Goal: Task Accomplishment & Management: Manage account settings

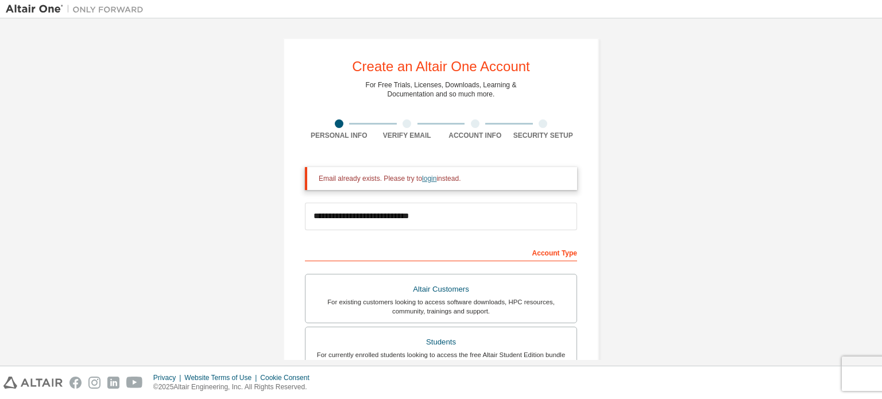
type input "**********"
click at [431, 177] on link "login" at bounding box center [429, 179] width 14 height 8
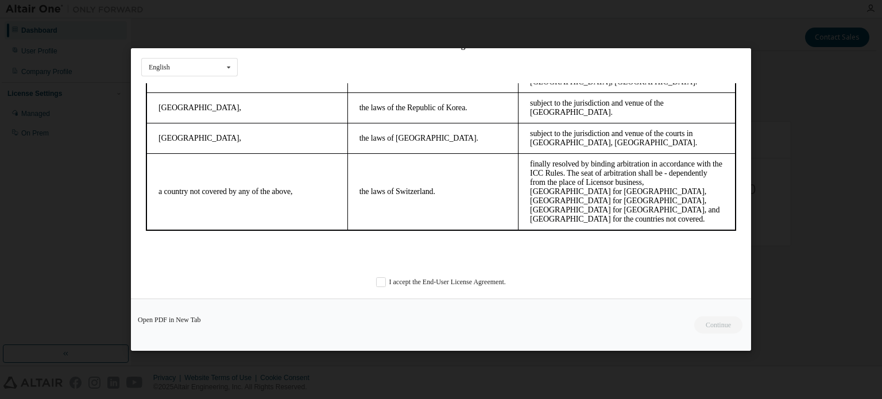
scroll to position [28, 0]
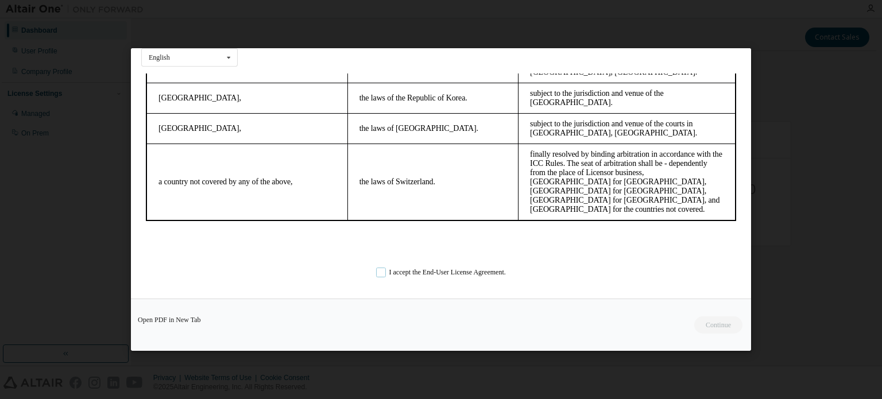
click at [376, 268] on label "I accept the End-User License Agreement." at bounding box center [441, 273] width 130 height 10
click at [715, 326] on button "Continue" at bounding box center [717, 324] width 49 height 17
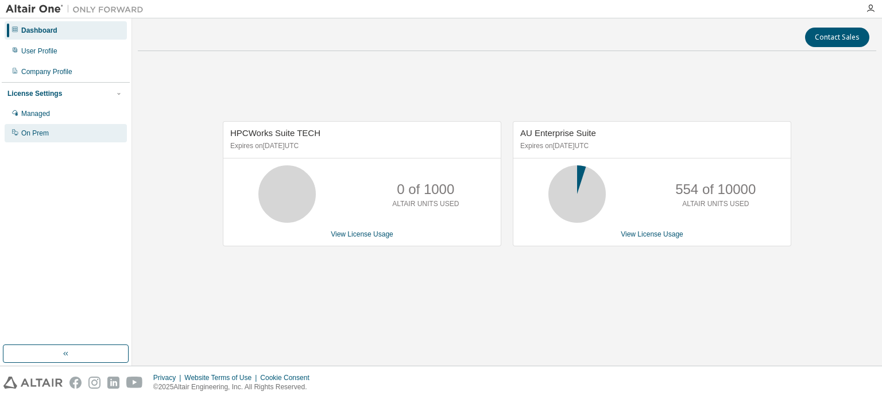
click at [41, 136] on div "On Prem" at bounding box center [35, 133] width 28 height 9
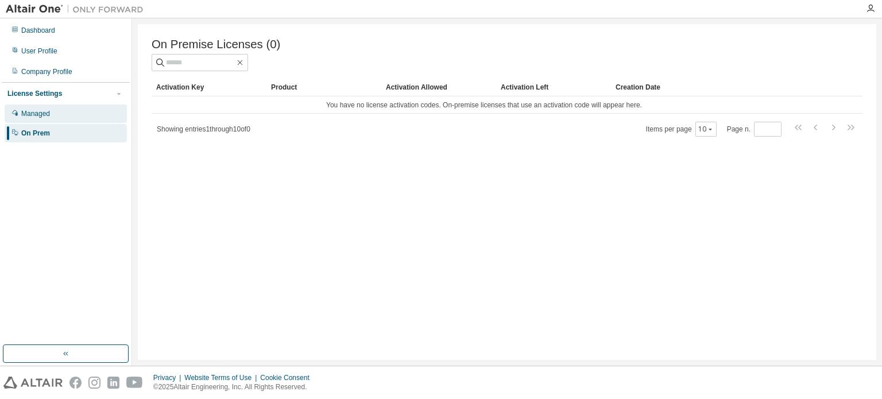
click at [34, 110] on div "Managed" at bounding box center [35, 113] width 29 height 9
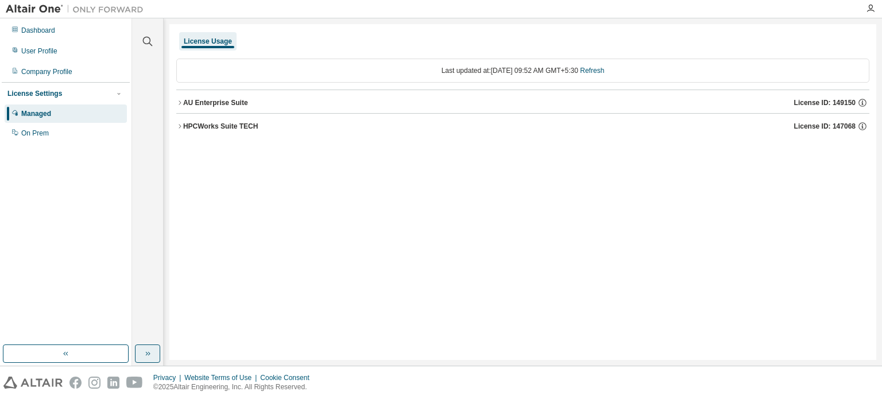
click at [154, 356] on button "button" at bounding box center [147, 354] width 25 height 18
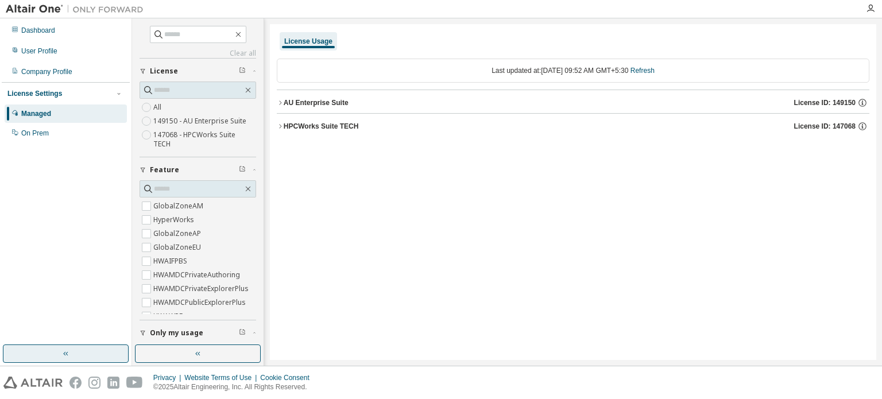
click at [69, 357] on icon "button" at bounding box center [65, 353] width 9 height 9
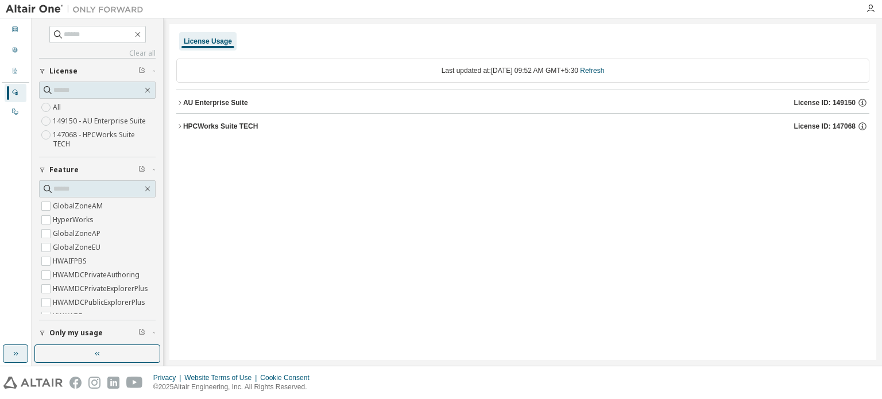
click at [17, 354] on icon "button" at bounding box center [17, 354] width 2 height 4
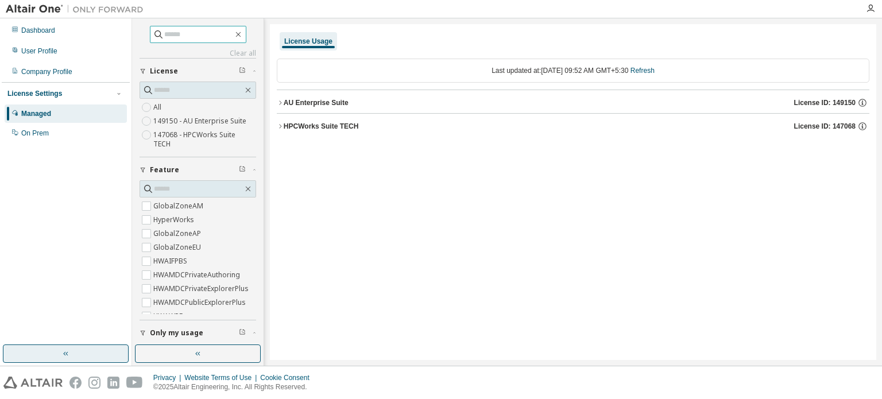
click at [182, 32] on input "text" at bounding box center [198, 34] width 69 height 11
click at [280, 103] on icon "button" at bounding box center [280, 103] width 2 height 4
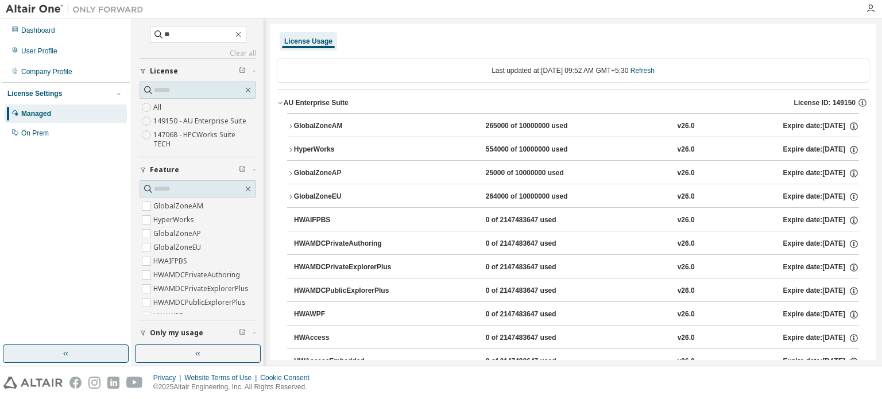
click at [280, 104] on icon "button" at bounding box center [280, 102] width 7 height 7
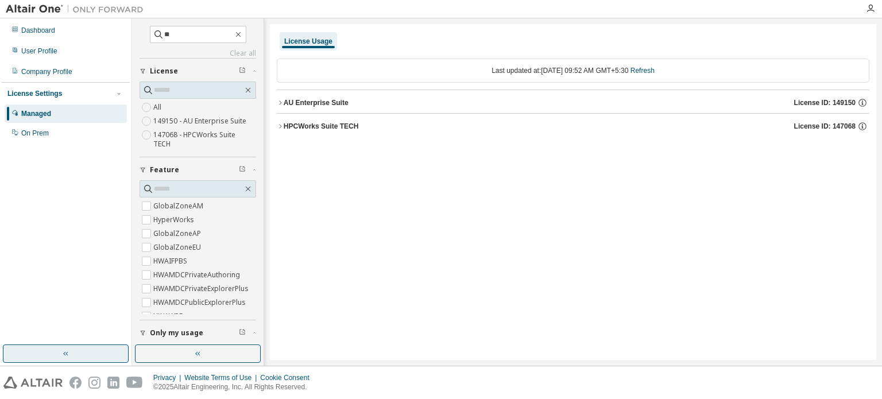
click at [281, 128] on icon "button" at bounding box center [280, 126] width 7 height 7
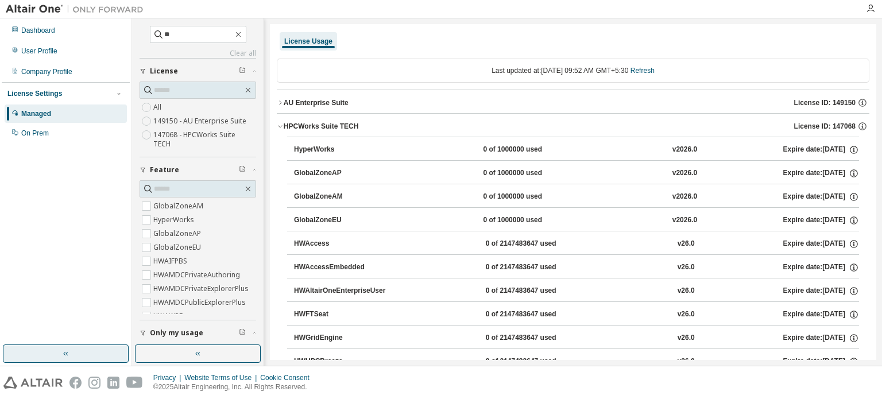
click at [281, 126] on icon "button" at bounding box center [280, 127] width 4 height 2
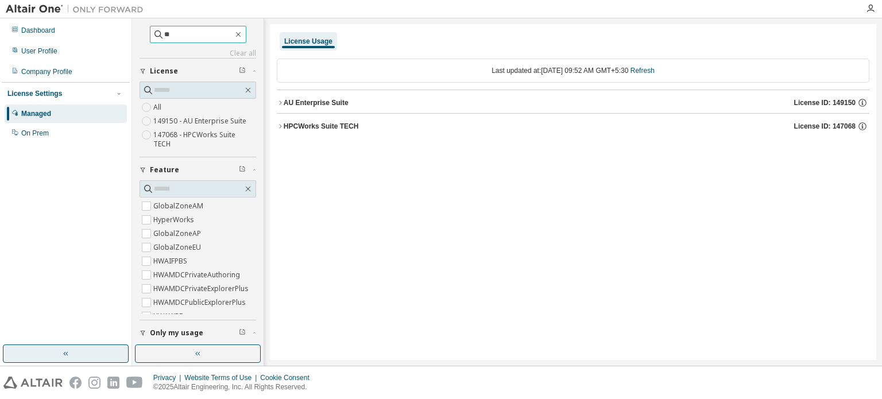
click at [172, 30] on input "**" at bounding box center [198, 34] width 69 height 11
click at [164, 33] on input "**" at bounding box center [198, 34] width 69 height 11
type input "**********"
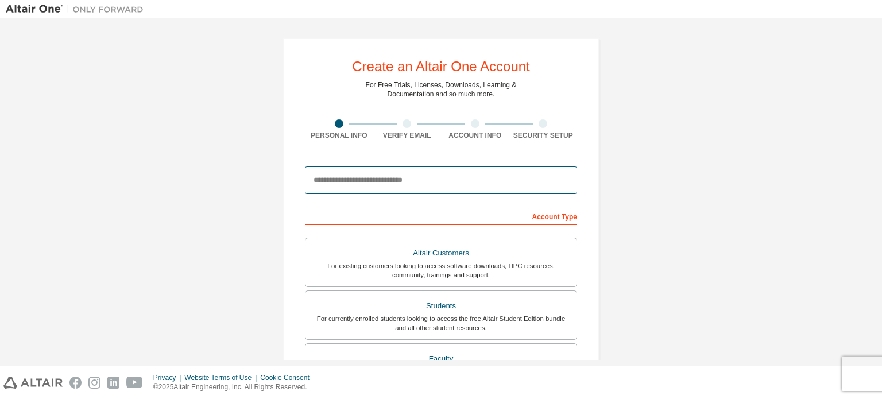
click at [365, 176] on input "email" at bounding box center [441, 181] width 272 height 28
click at [354, 184] on input "email" at bounding box center [441, 181] width 272 height 28
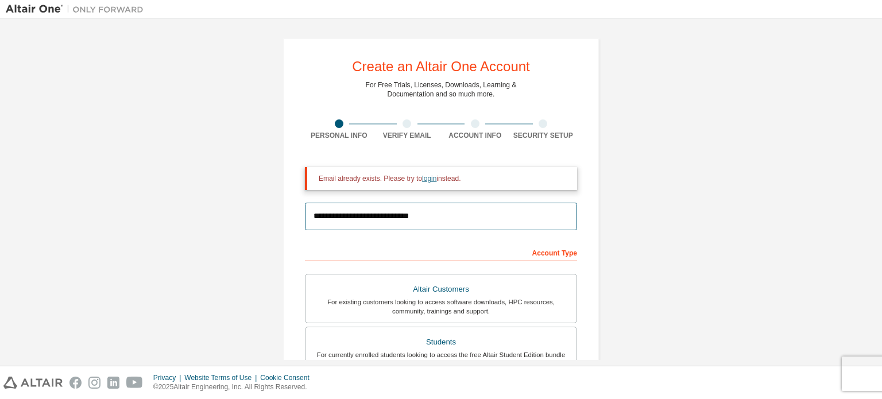
type input "**********"
click at [430, 178] on link "login" at bounding box center [429, 179] width 14 height 8
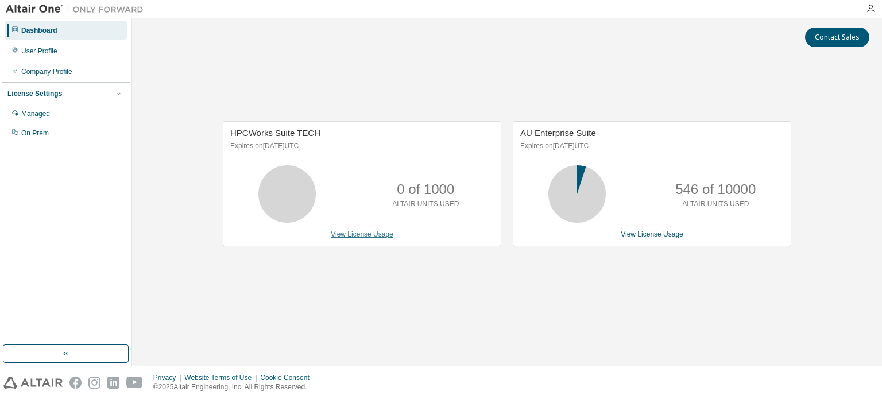
click at [370, 231] on link "View License Usage" at bounding box center [362, 234] width 63 height 8
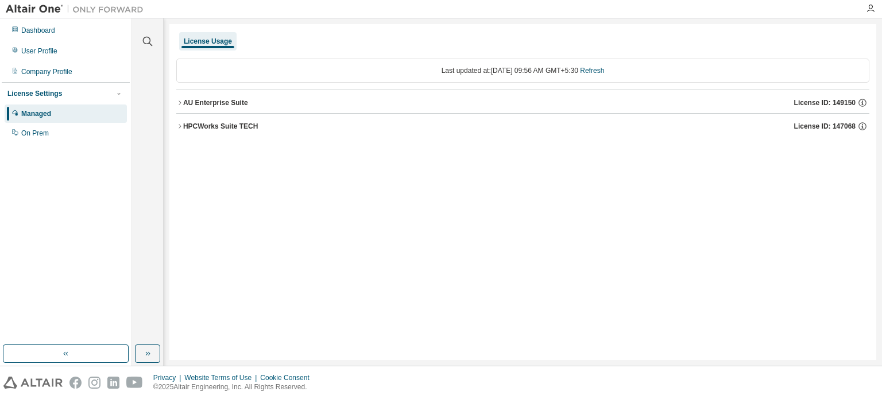
click at [181, 99] on icon "button" at bounding box center [179, 102] width 7 height 7
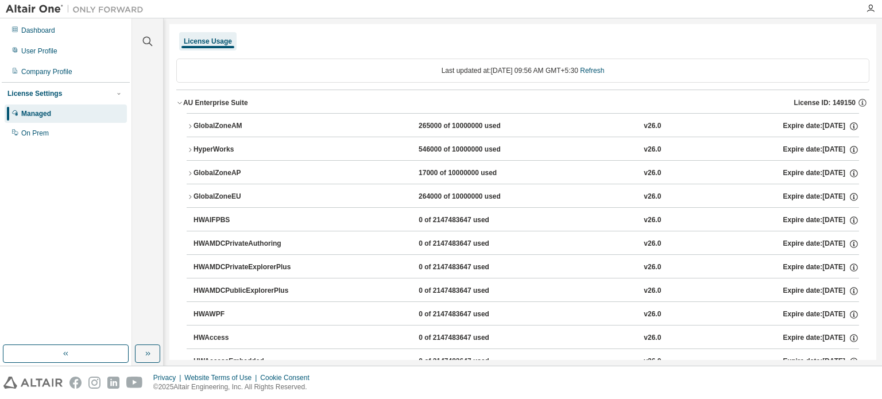
click at [182, 102] on icon "button" at bounding box center [179, 102] width 7 height 7
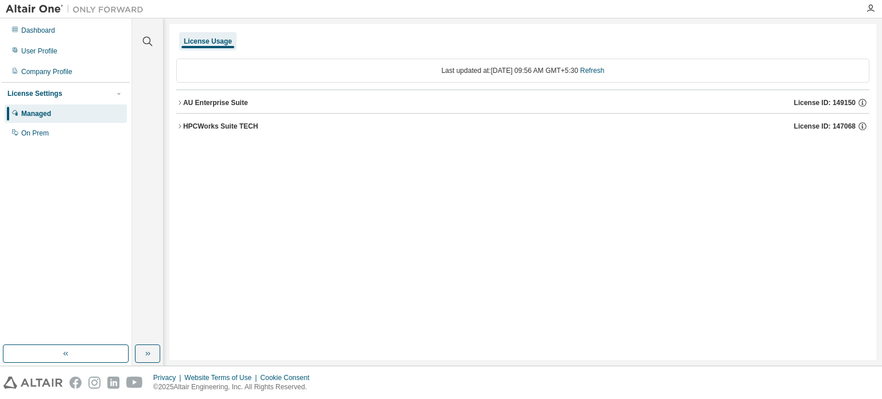
click at [179, 124] on icon "button" at bounding box center [179, 126] width 7 height 7
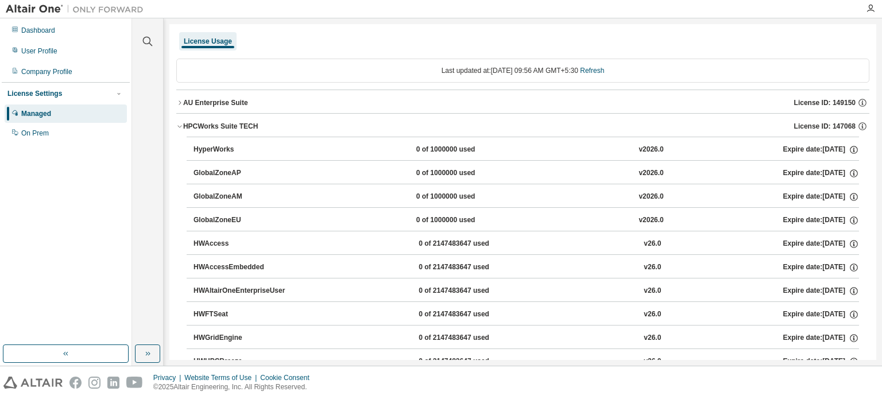
click at [176, 126] on icon "button" at bounding box center [179, 126] width 7 height 7
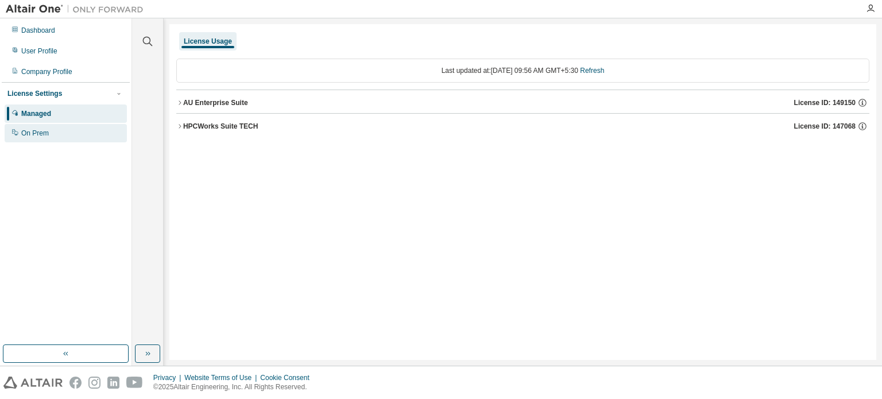
click at [43, 133] on div "On Prem" at bounding box center [35, 133] width 28 height 9
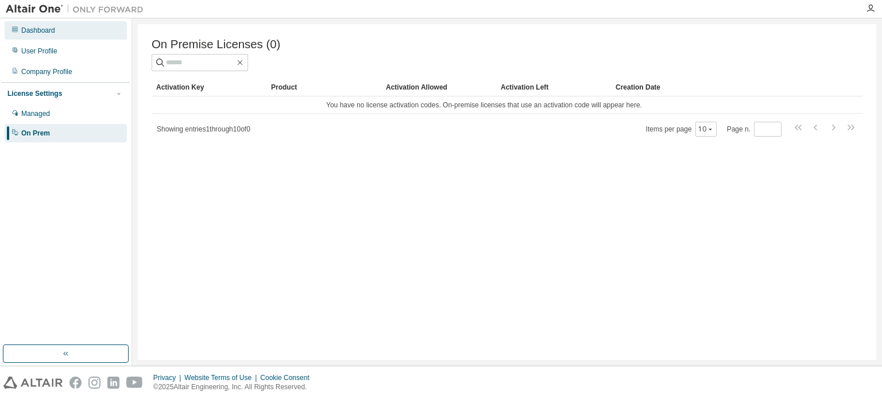
click at [45, 30] on div "Dashboard" at bounding box center [38, 30] width 34 height 9
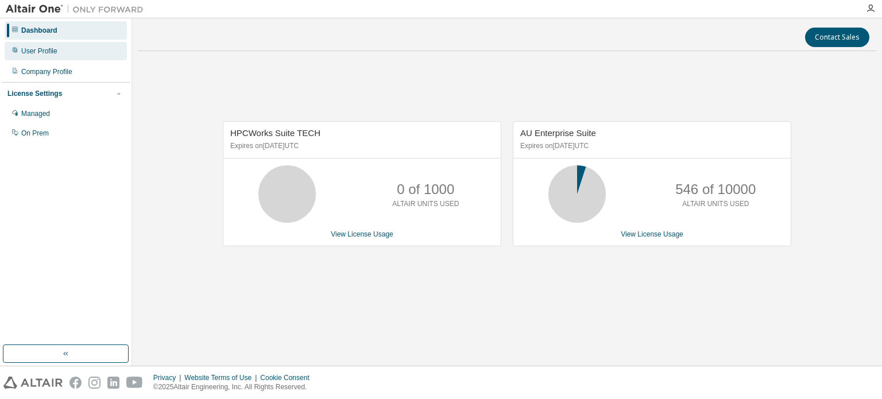
click at [49, 50] on div "User Profile" at bounding box center [39, 51] width 36 height 9
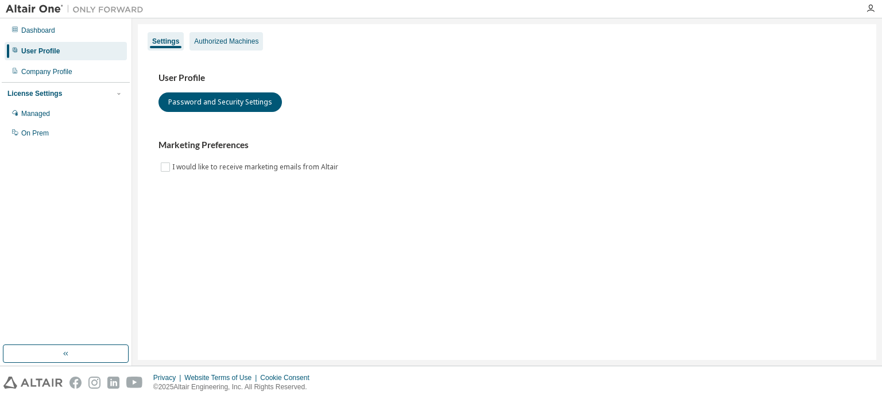
click at [219, 48] on div "Authorized Machines" at bounding box center [227, 41] width 74 height 18
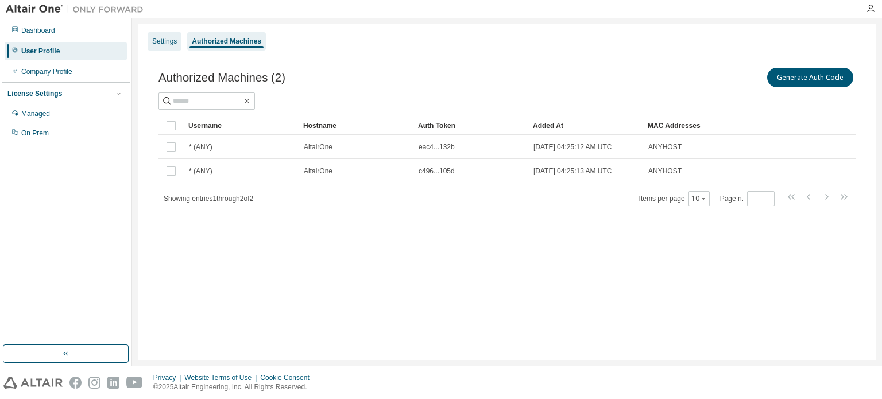
click at [161, 43] on div "Settings" at bounding box center [164, 41] width 25 height 9
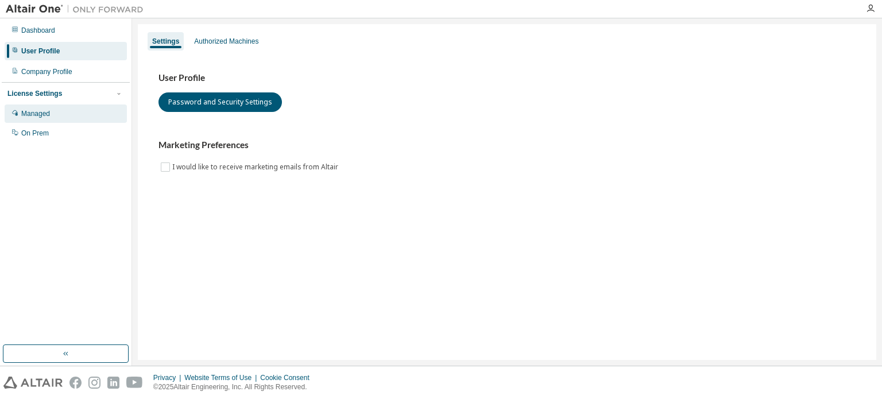
click at [44, 116] on div "Managed" at bounding box center [35, 113] width 29 height 9
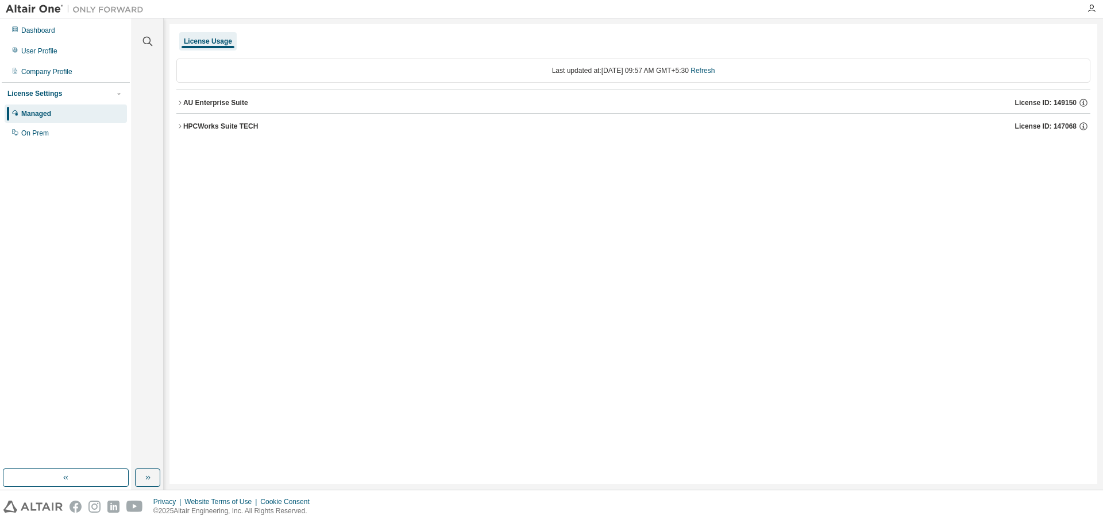
click at [181, 106] on icon "button" at bounding box center [179, 102] width 7 height 7
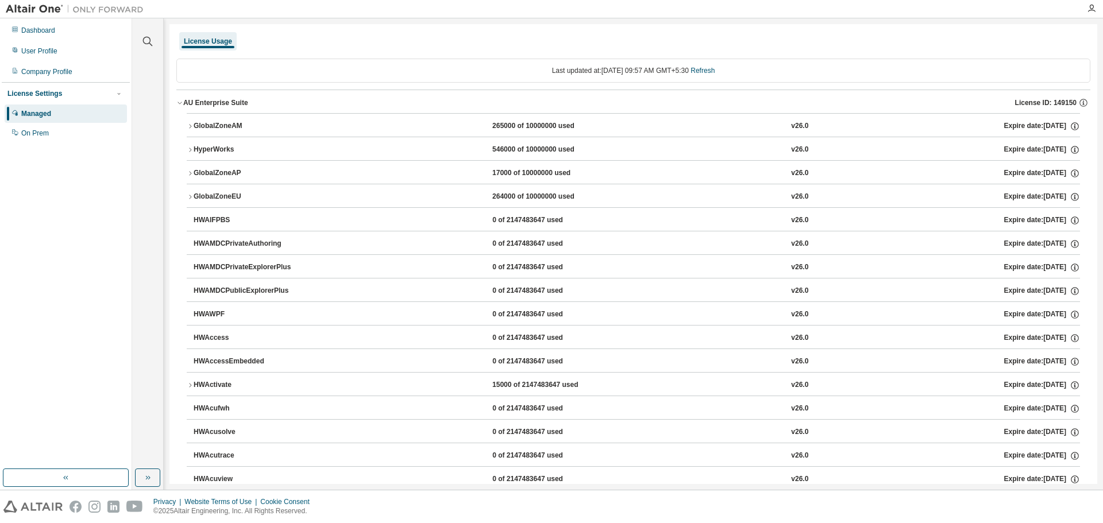
click at [759, 34] on div "License Usage" at bounding box center [633, 41] width 914 height 21
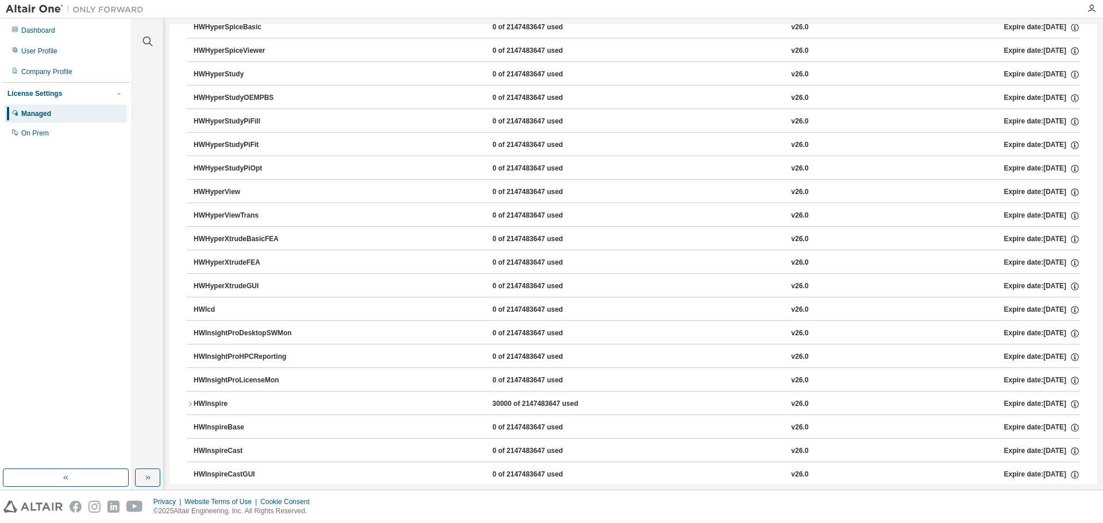
scroll to position [2929, 0]
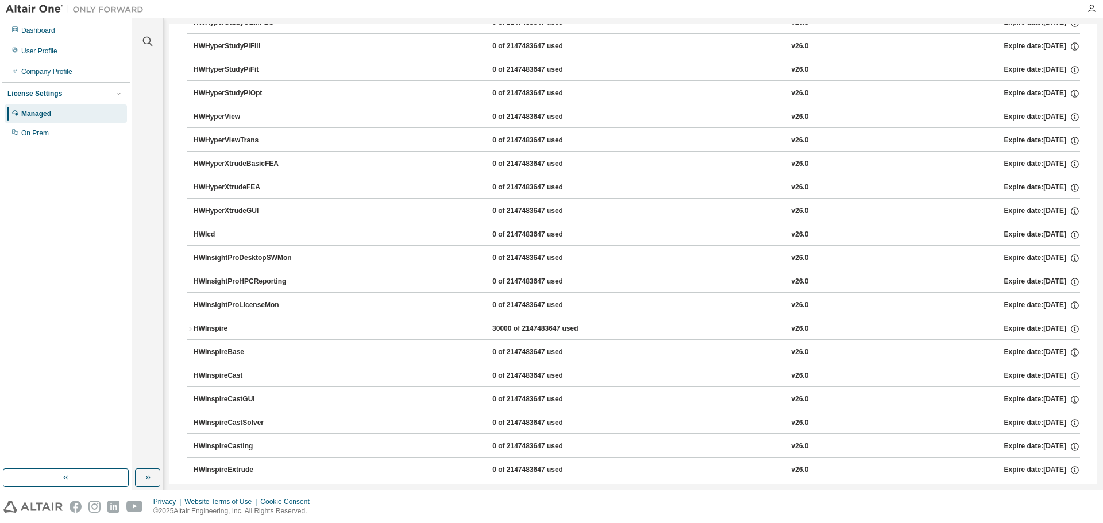
click at [191, 329] on icon "button" at bounding box center [190, 329] width 7 height 7
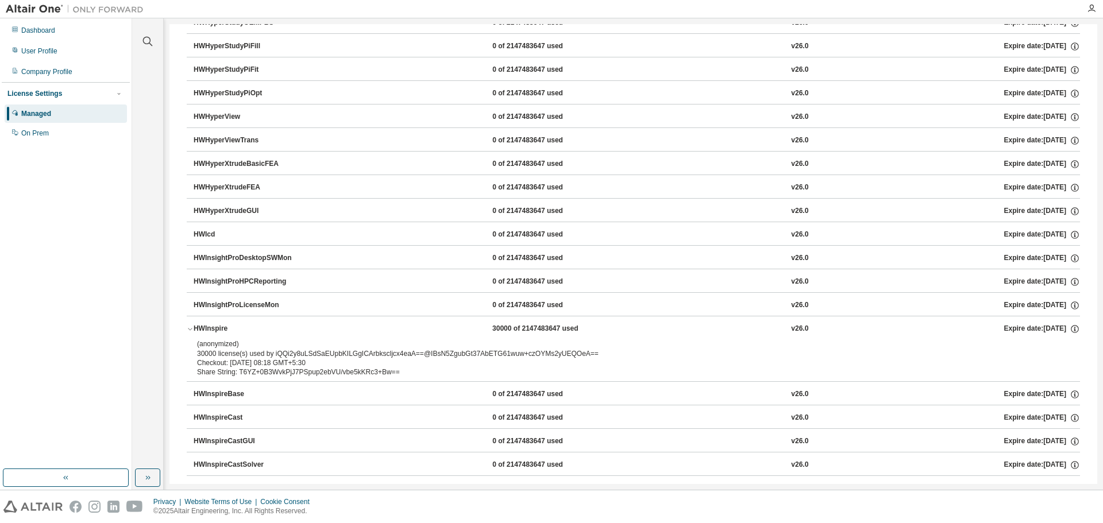
click at [189, 329] on icon "button" at bounding box center [190, 329] width 7 height 7
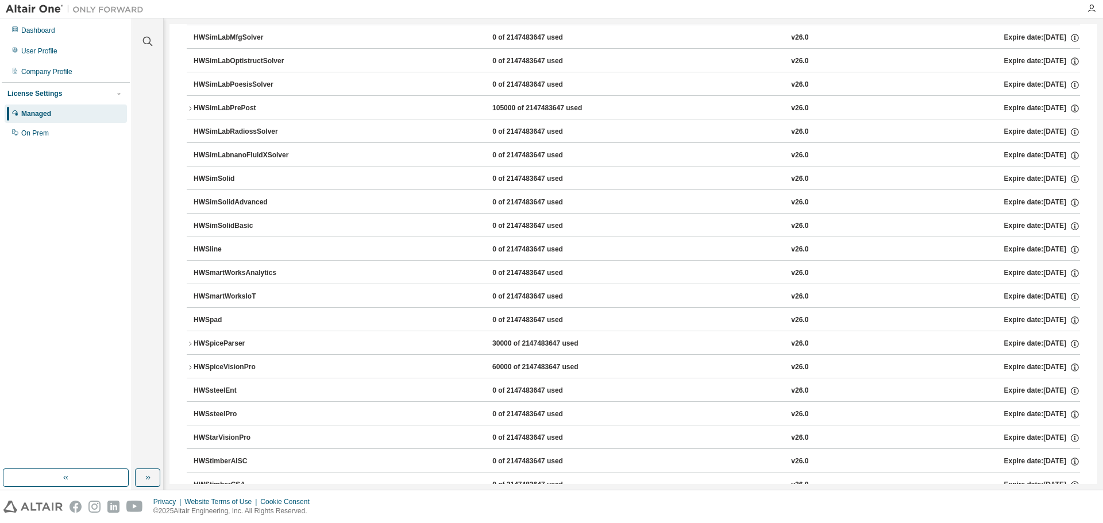
scroll to position [7122, 0]
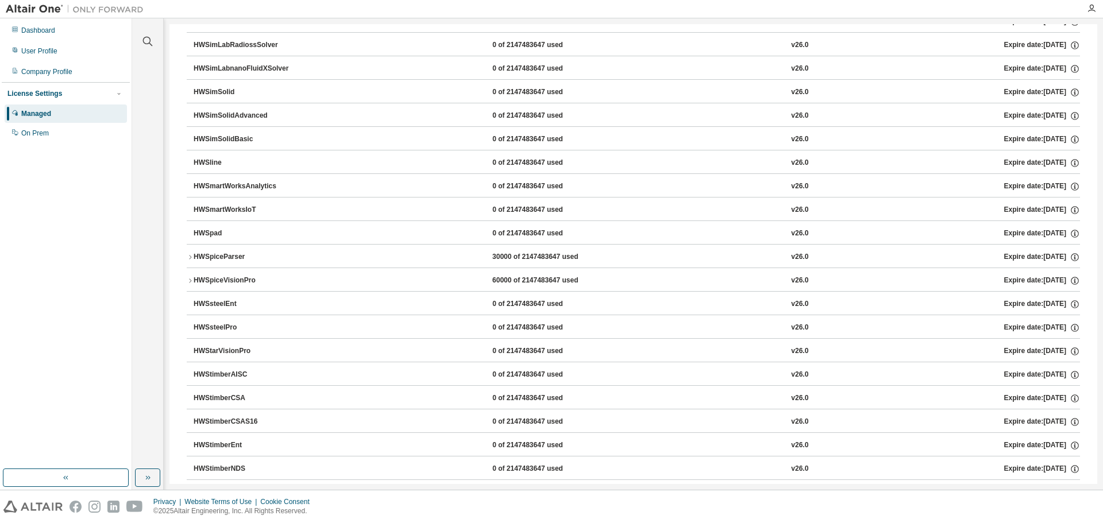
click at [194, 259] on div "HWSpiceParser" at bounding box center [245, 257] width 103 height 10
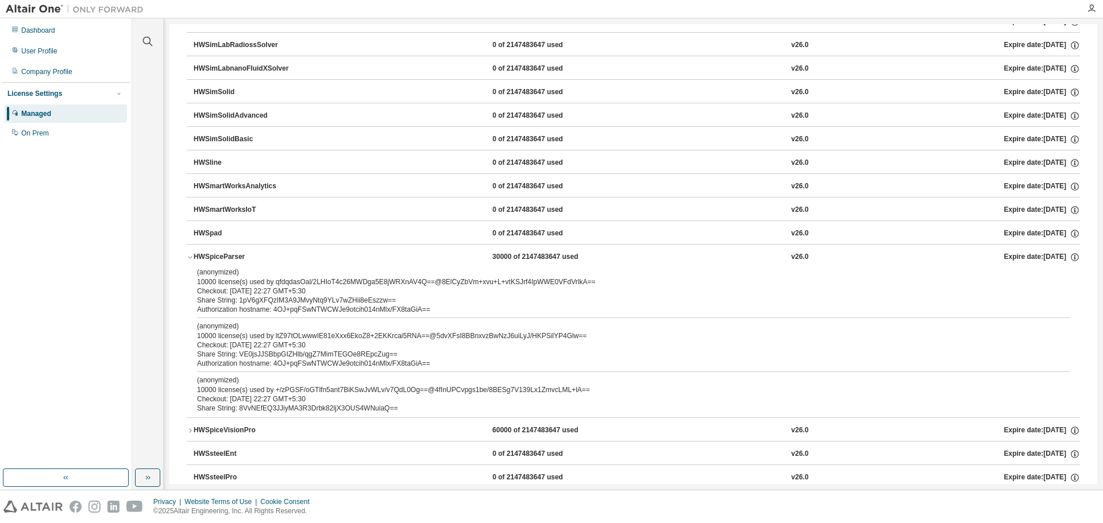
click at [196, 258] on div "HWSpiceParser" at bounding box center [245, 257] width 103 height 10
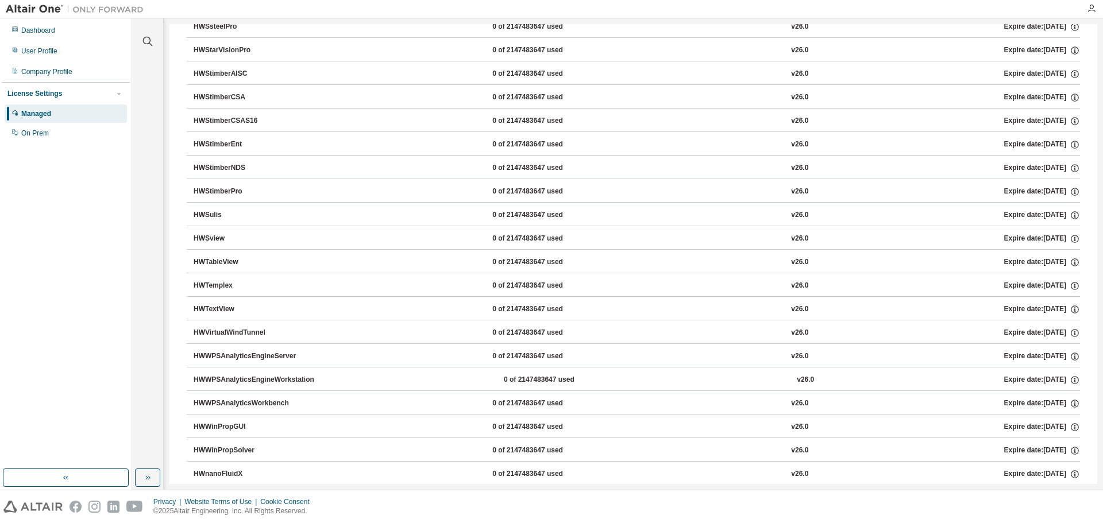
scroll to position [7586, 0]
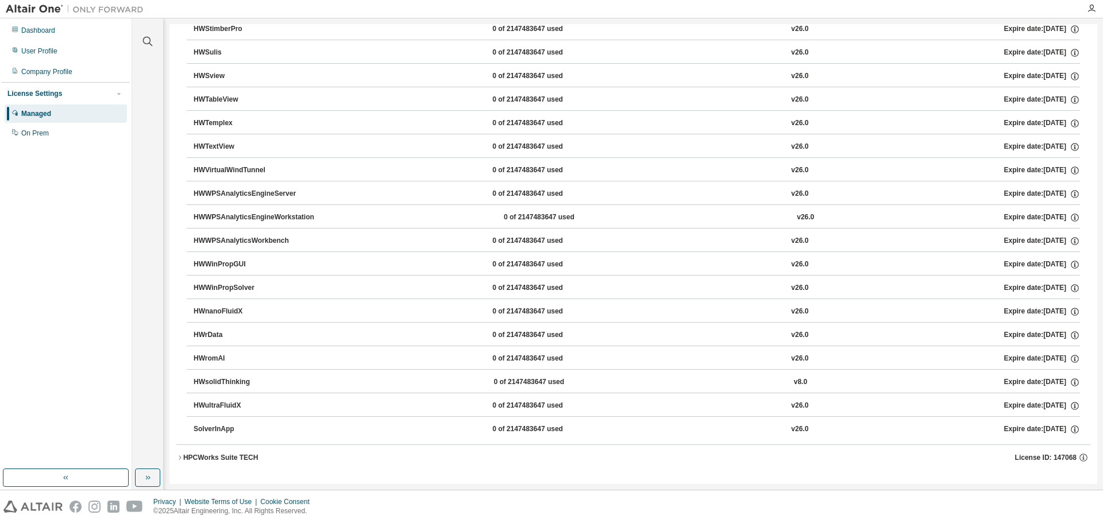
click at [192, 399] on div "HPCWorks Suite TECH" at bounding box center [220, 457] width 75 height 9
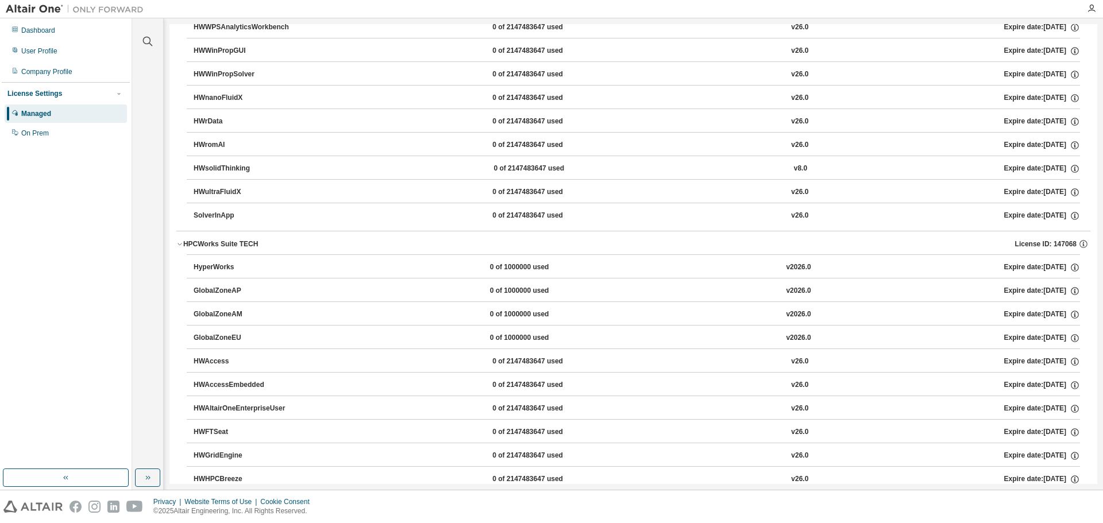
scroll to position [7873, 0]
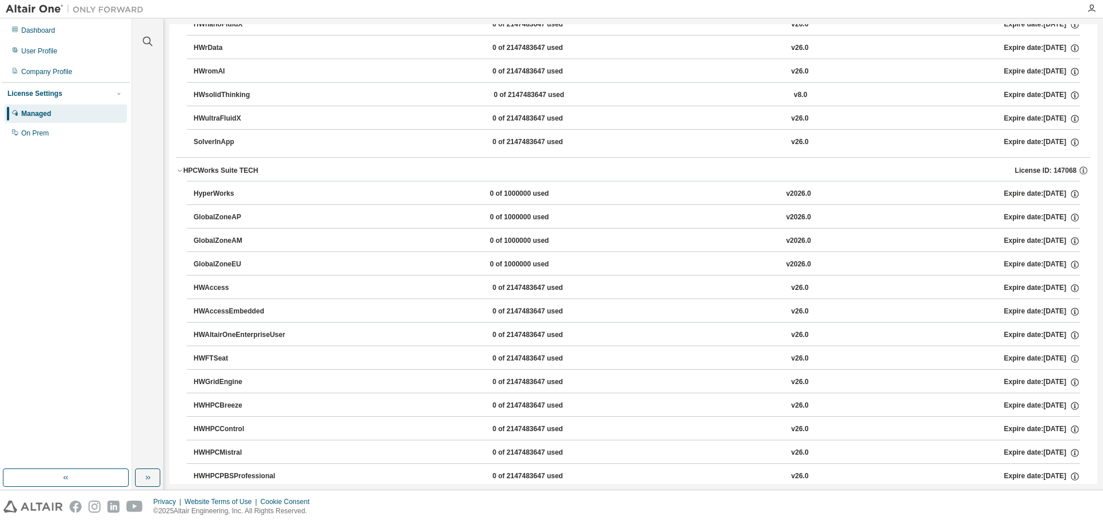
click at [224, 192] on div "HyperWorks" at bounding box center [245, 194] width 103 height 10
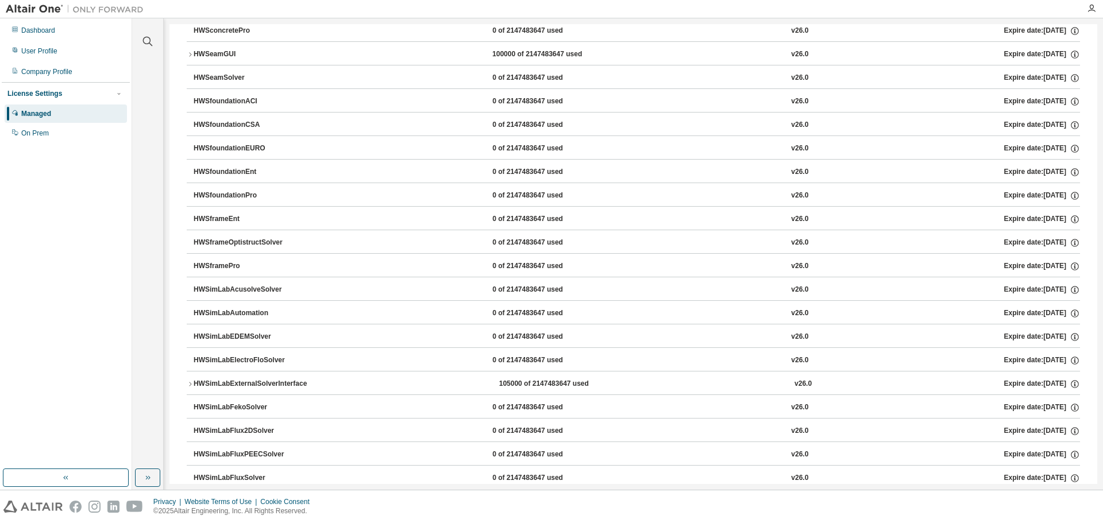
scroll to position [6260, 0]
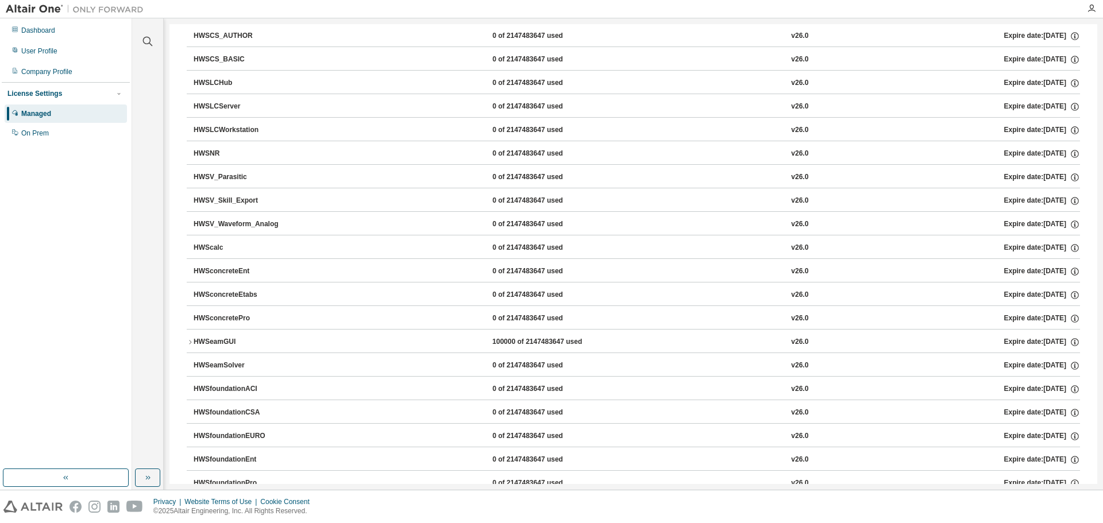
click at [204, 342] on div "HWSeamGUI" at bounding box center [245, 342] width 103 height 10
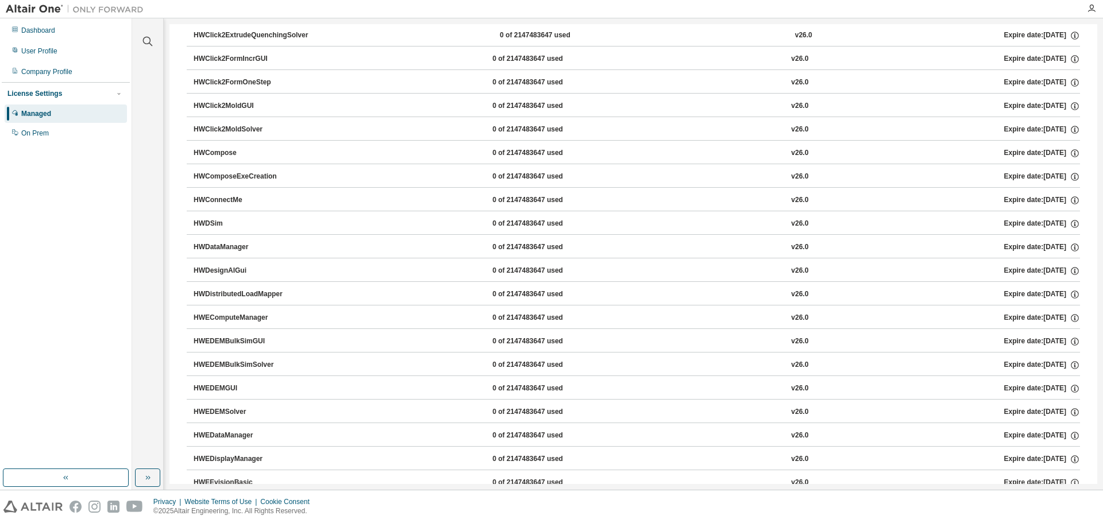
scroll to position [0, 0]
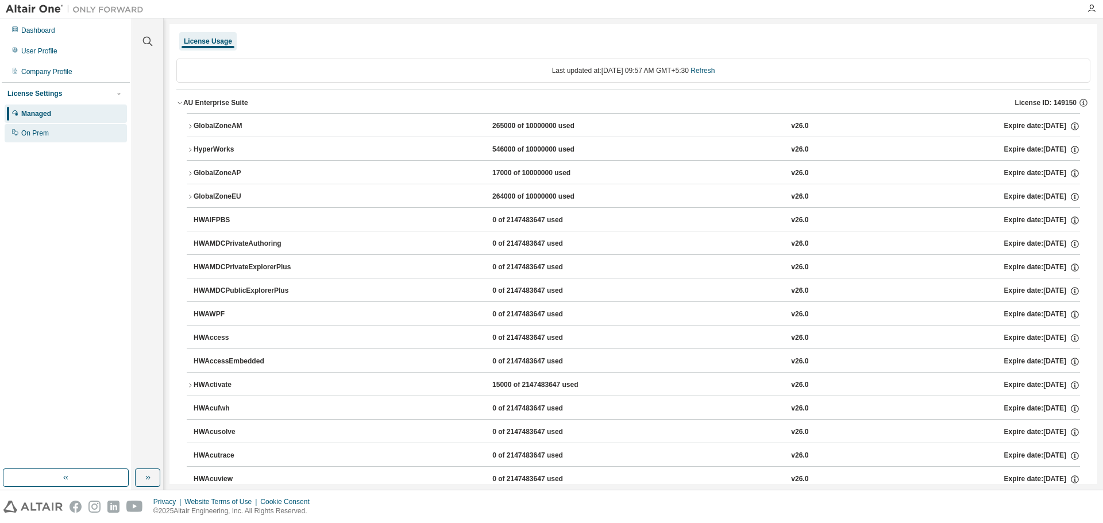
click at [43, 136] on div "On Prem" at bounding box center [35, 133] width 28 height 9
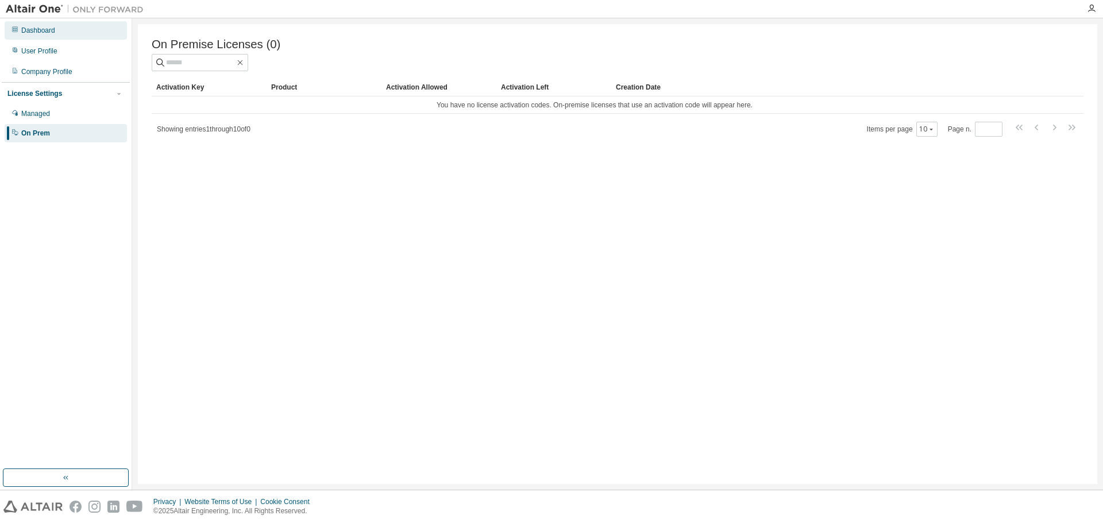
click at [58, 30] on div "Dashboard" at bounding box center [66, 30] width 122 height 18
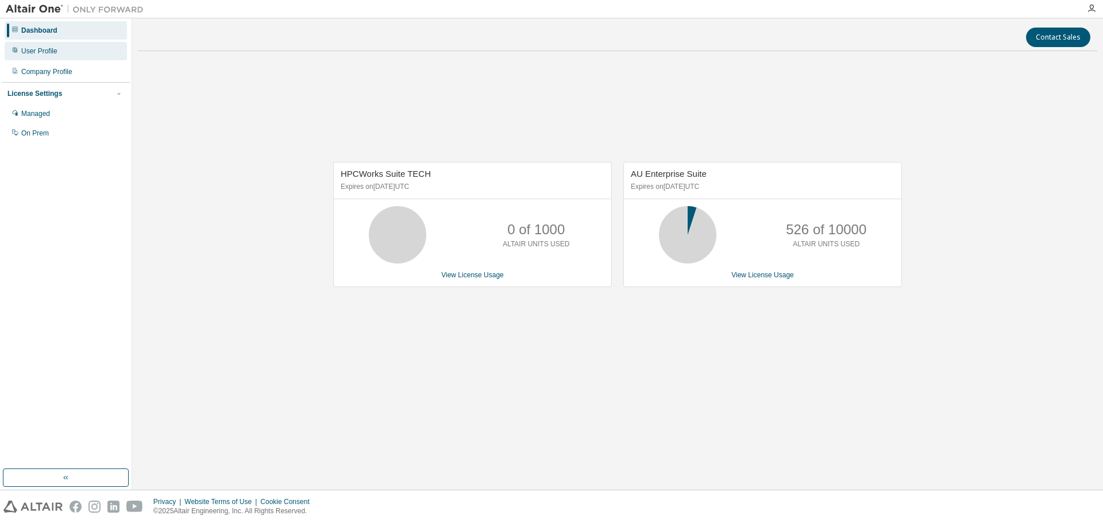
click at [45, 54] on div "User Profile" at bounding box center [39, 51] width 36 height 9
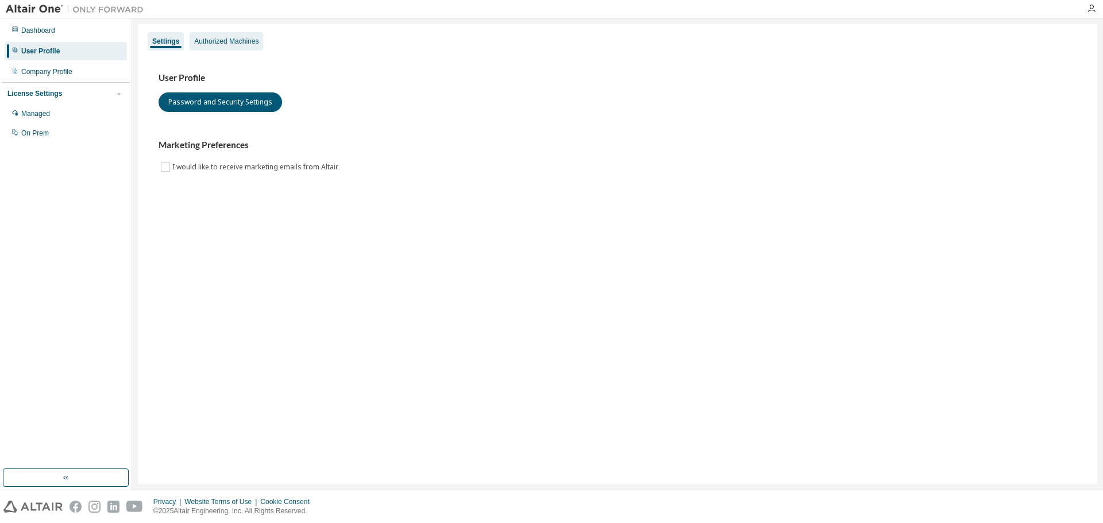
click at [240, 40] on div "Authorized Machines" at bounding box center [226, 41] width 64 height 9
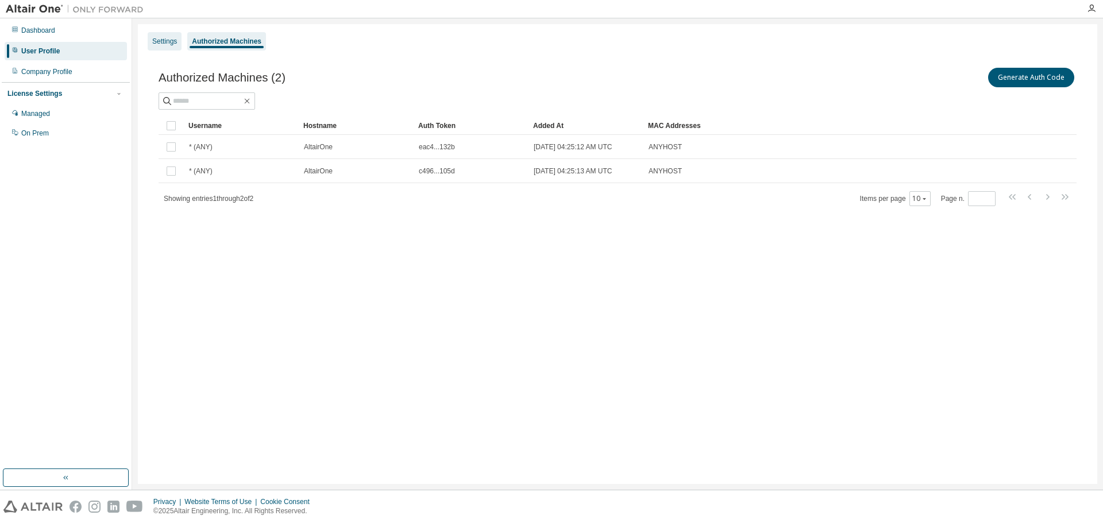
click at [163, 44] on div "Settings" at bounding box center [164, 41] width 25 height 9
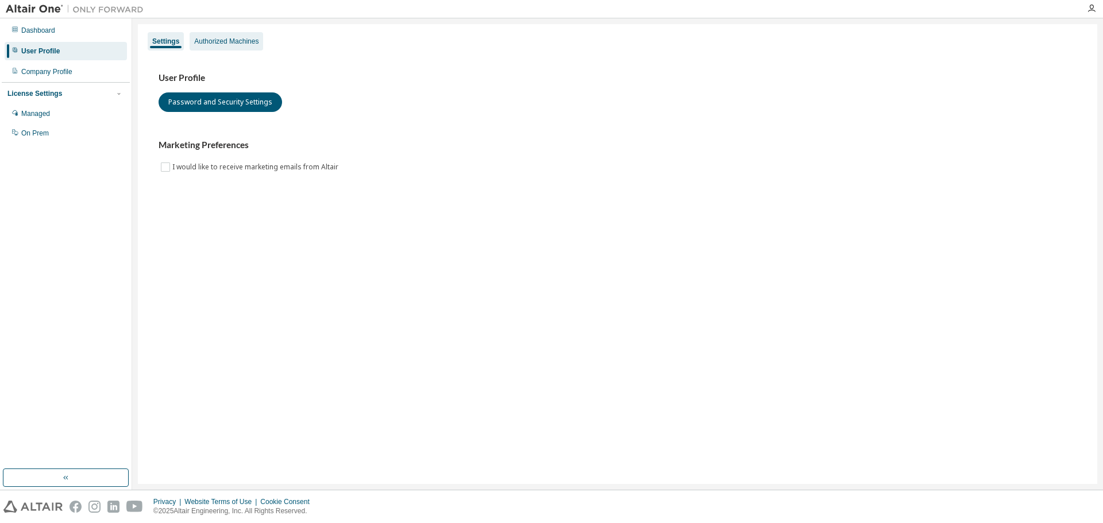
click at [221, 38] on div "Authorized Machines" at bounding box center [226, 41] width 64 height 9
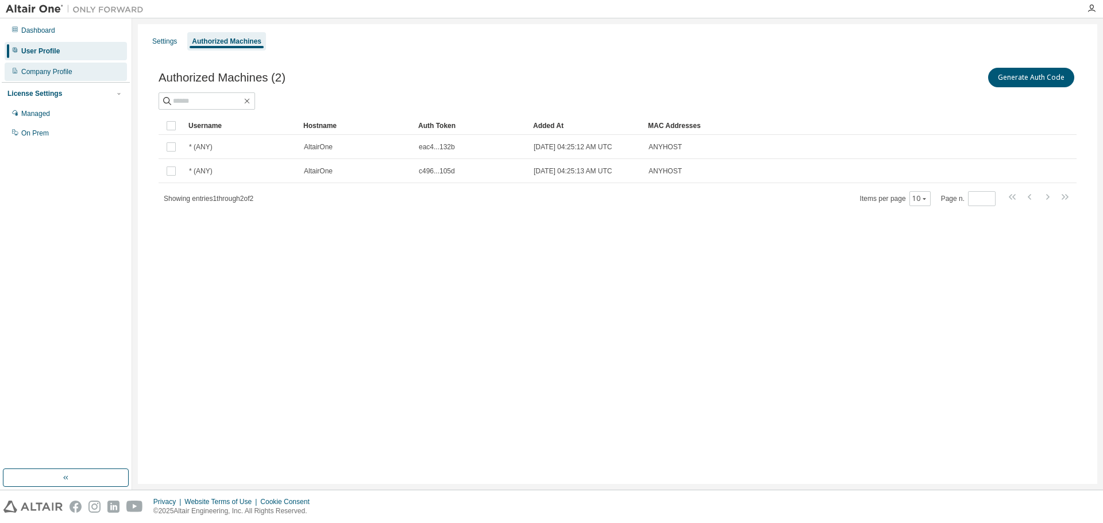
click at [44, 72] on div "Company Profile" at bounding box center [46, 71] width 51 height 9
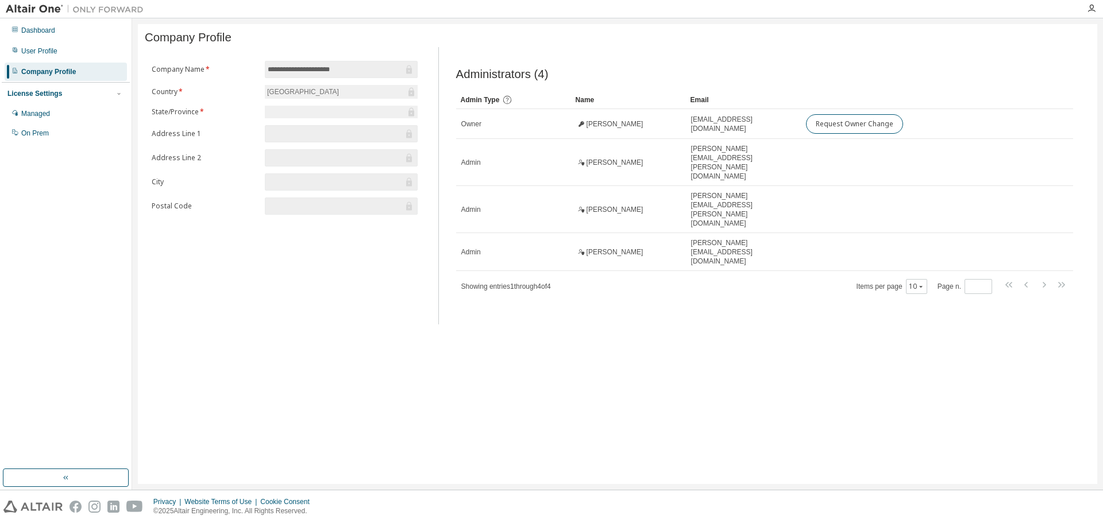
click at [35, 93] on div "License Settings" at bounding box center [34, 93] width 55 height 9
click at [48, 96] on div "License Settings" at bounding box center [34, 93] width 55 height 9
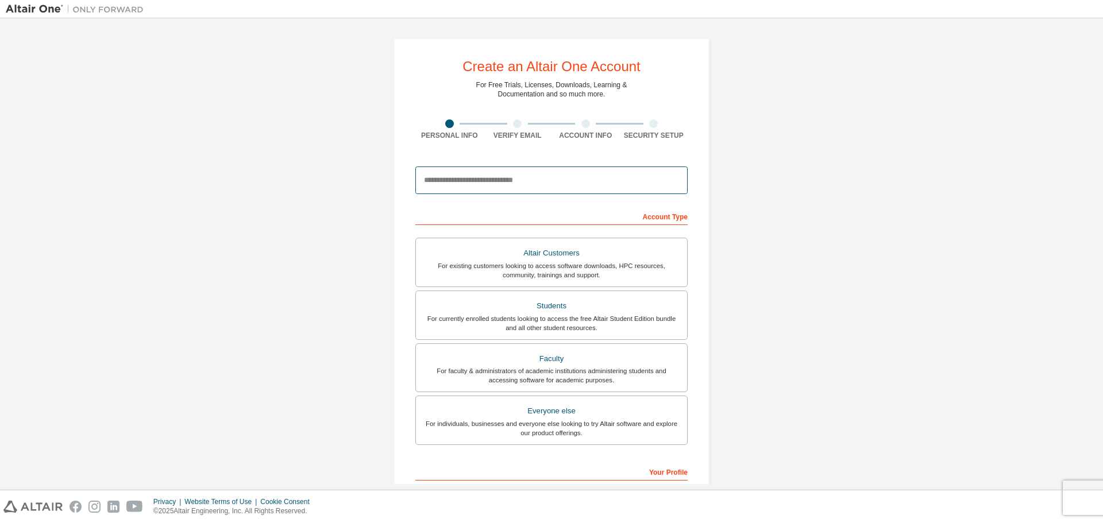
click at [442, 182] on input "email" at bounding box center [551, 181] width 272 height 28
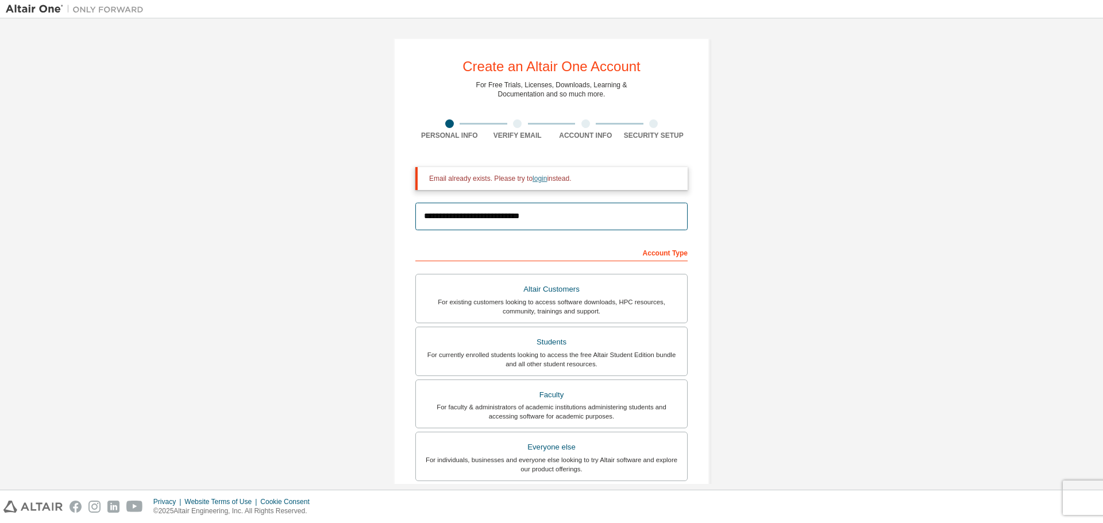
type input "**********"
click at [545, 179] on link "login" at bounding box center [539, 179] width 14 height 8
